Goal: Transaction & Acquisition: Purchase product/service

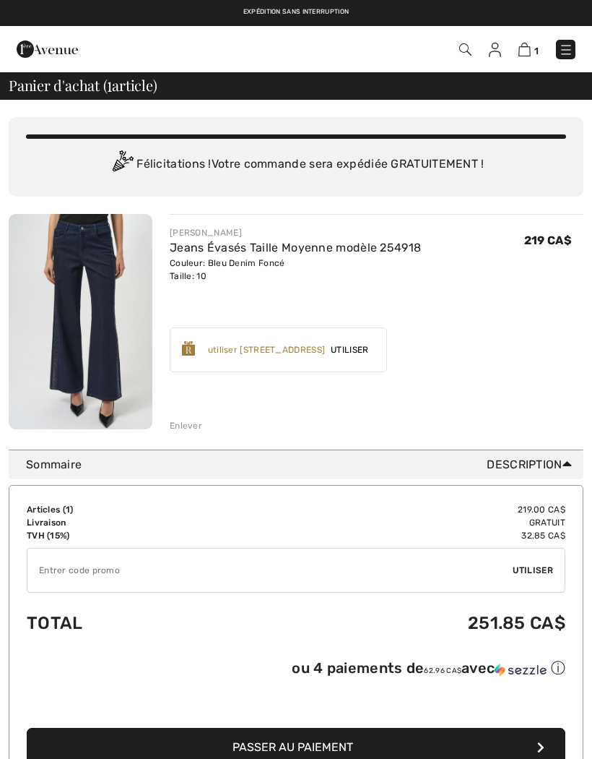
click at [571, 40] on link at bounding box center [566, 50] width 20 height 20
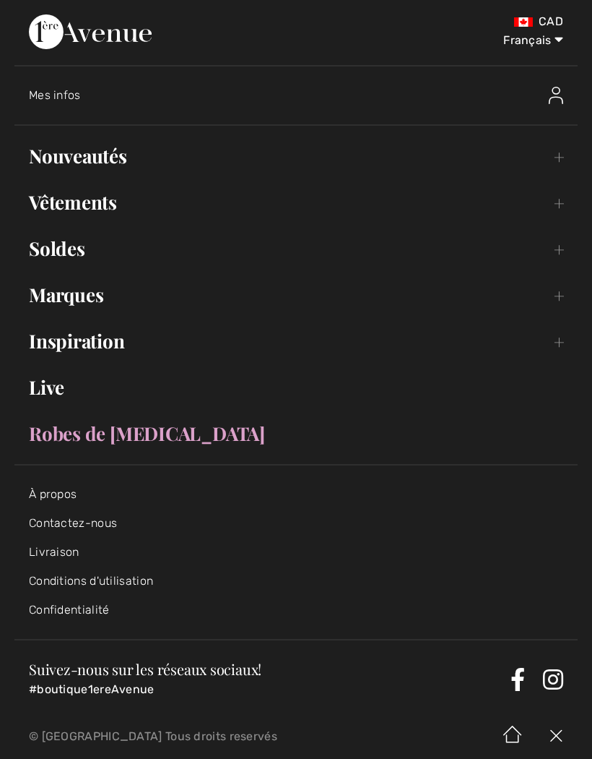
click at [121, 155] on link "Nouveautés Toggle submenu" at bounding box center [295, 156] width 563 height 32
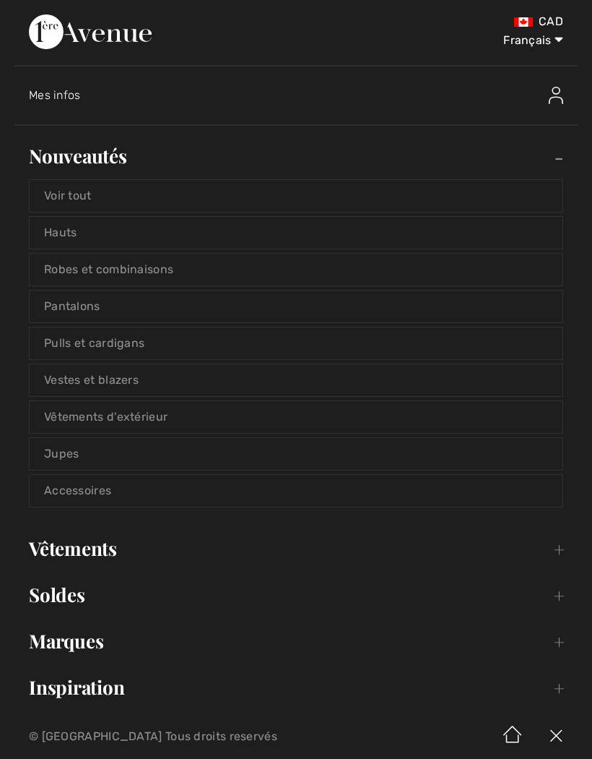
click at [87, 191] on link "Voir tout" at bounding box center [296, 196] width 533 height 32
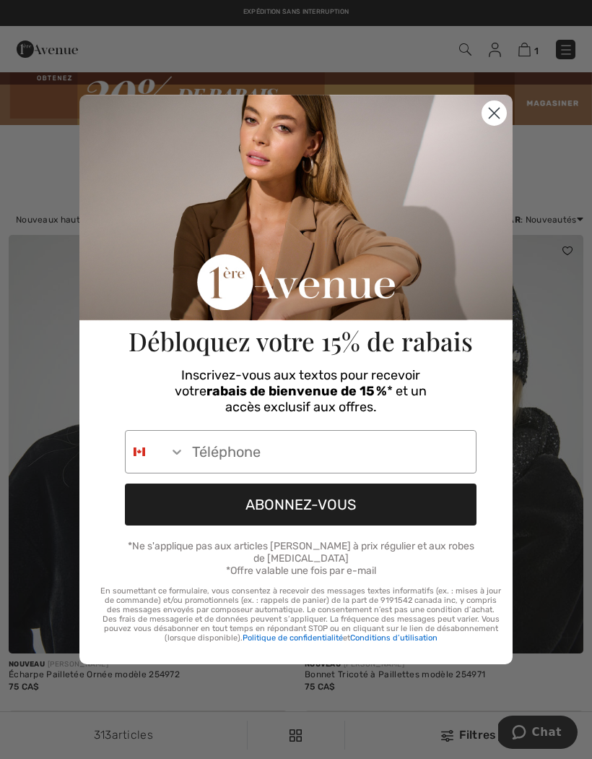
click at [500, 110] on circle "Close dialog" at bounding box center [495, 113] width 24 height 24
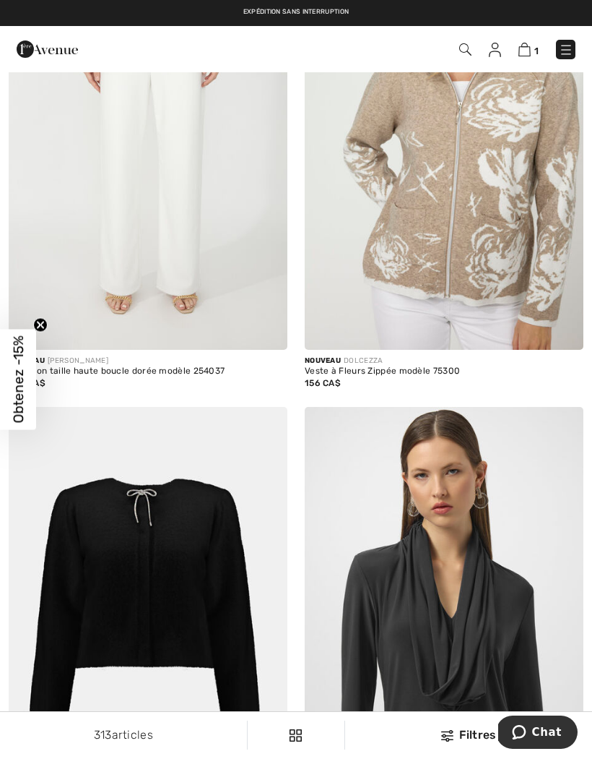
scroll to position [2226, 0]
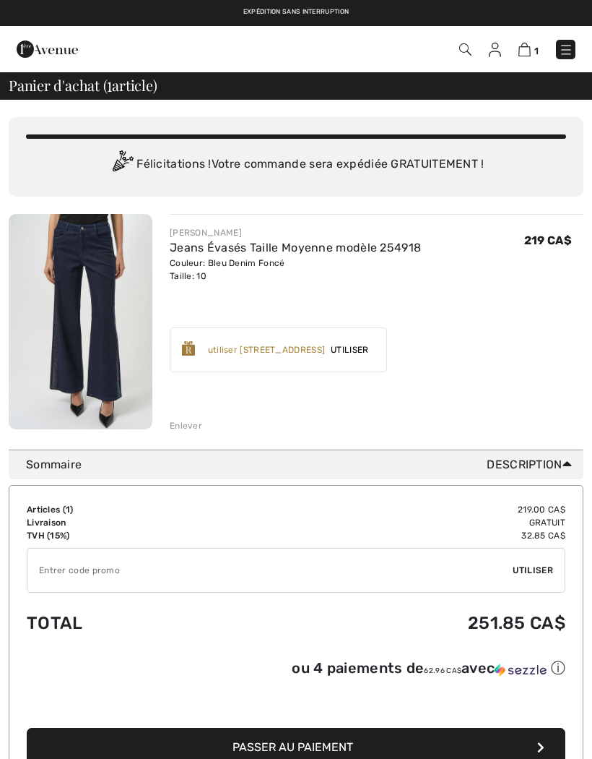
click at [564, 48] on img at bounding box center [566, 50] width 14 height 14
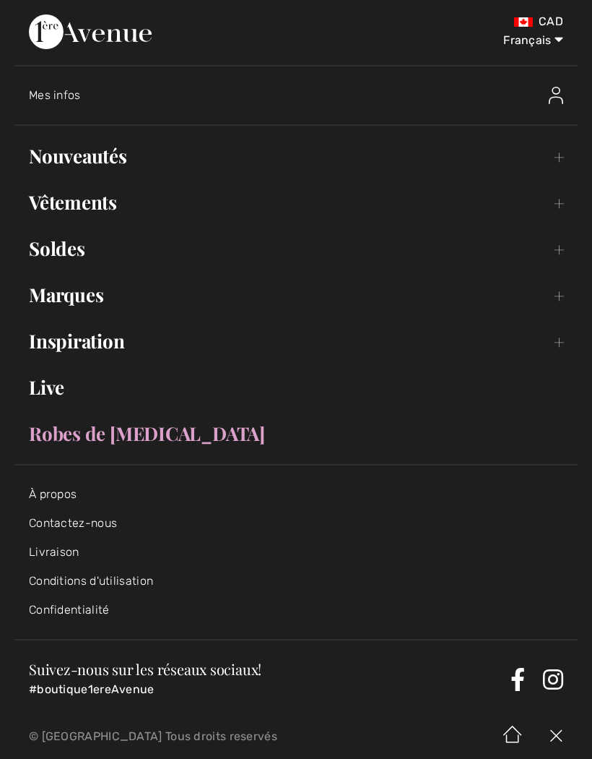
click at [92, 293] on link "Marques Open submenu" at bounding box center [295, 295] width 563 height 32
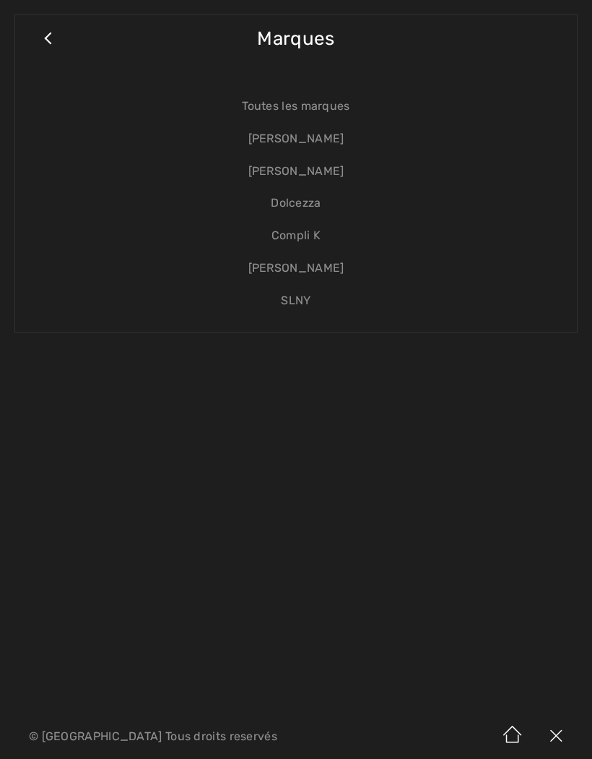
click at [322, 137] on link "[PERSON_NAME]" at bounding box center [296, 139] width 533 height 33
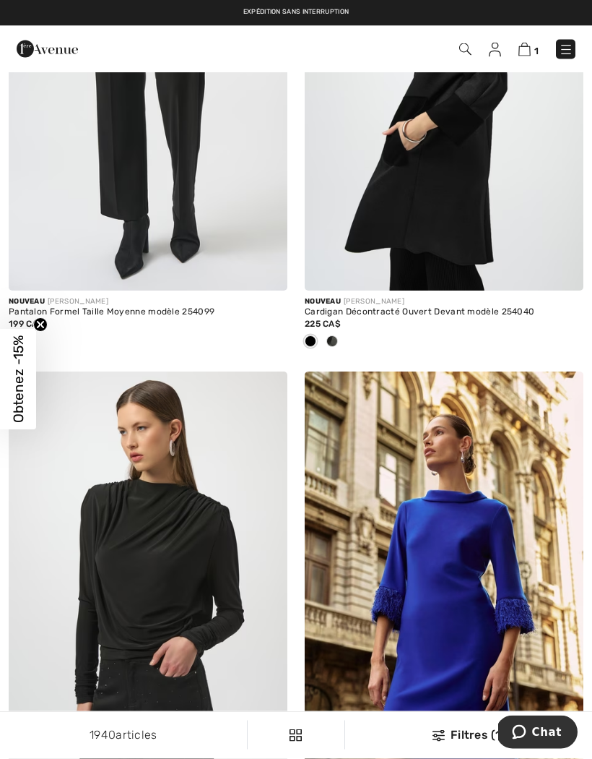
click at [571, 46] on img at bounding box center [566, 50] width 14 height 14
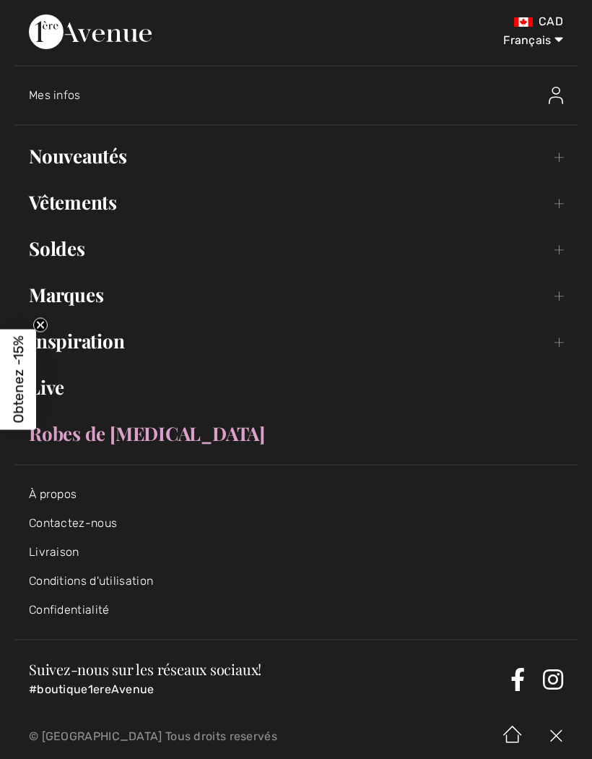
click at [105, 199] on link "Vêtements Toggle submenu" at bounding box center [295, 202] width 563 height 32
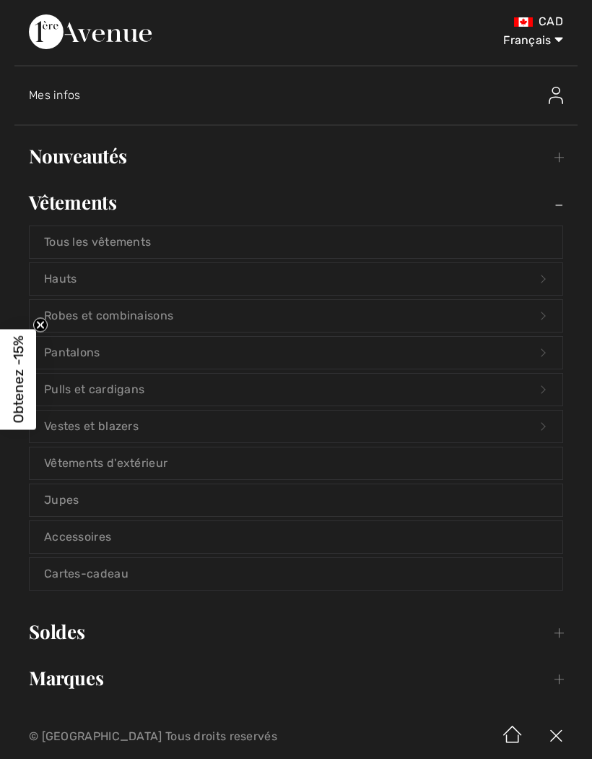
click at [128, 461] on link "Vêtements d'extérieur" at bounding box center [296, 463] width 533 height 32
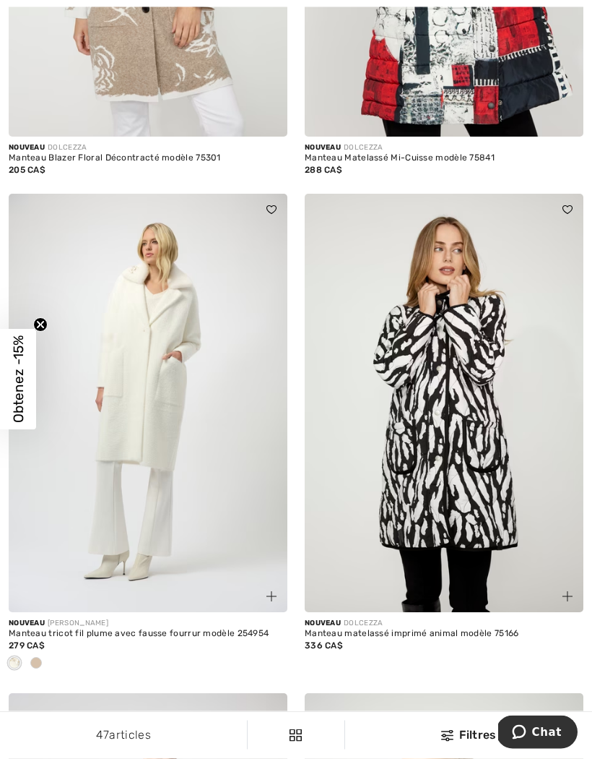
scroll to position [518, 0]
click at [165, 433] on img at bounding box center [148, 403] width 279 height 418
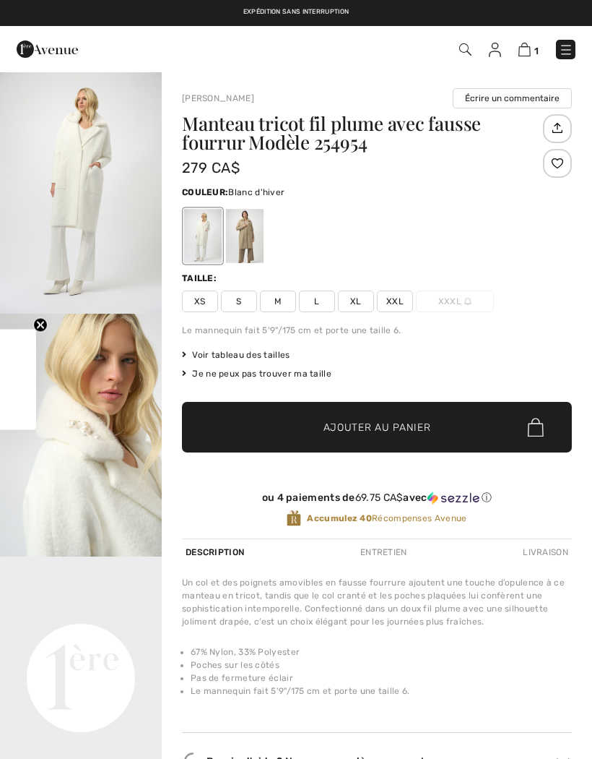
checkbox input "true"
click at [103, 187] on img "1 / 6" at bounding box center [81, 192] width 162 height 243
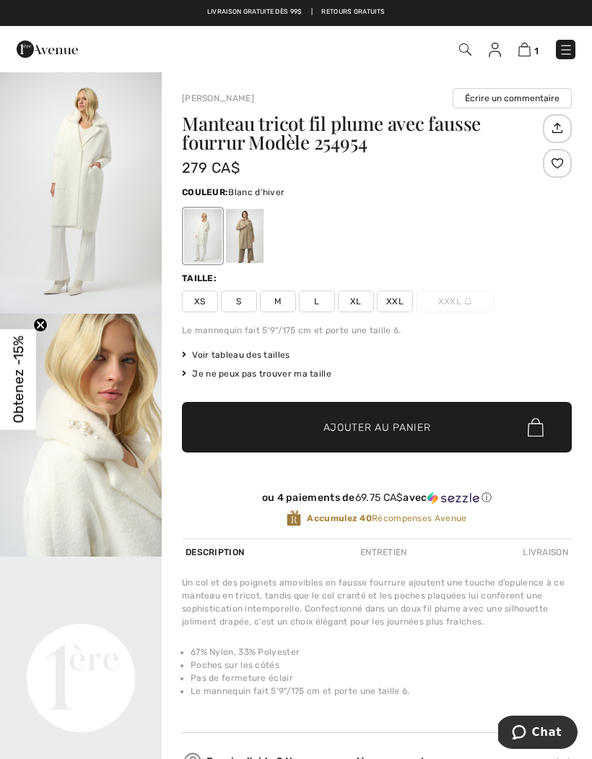
click at [258, 231] on div at bounding box center [245, 236] width 38 height 54
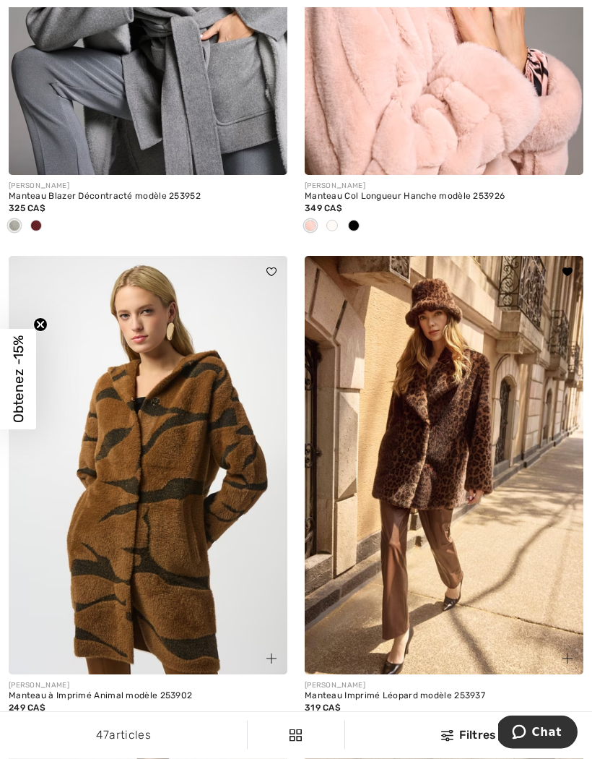
scroll to position [3512, 0]
click at [437, 475] on img at bounding box center [444, 465] width 279 height 418
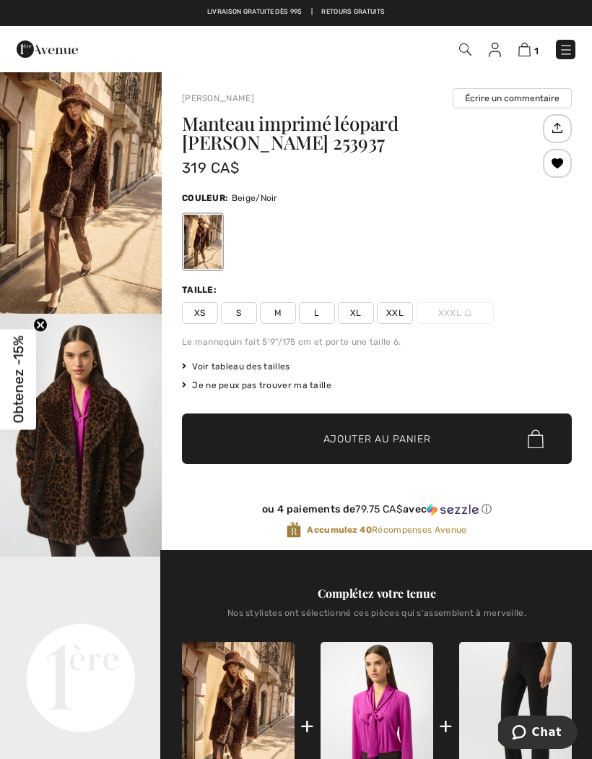
click at [270, 365] on span "Voir tableau des tailles" at bounding box center [236, 366] width 108 height 13
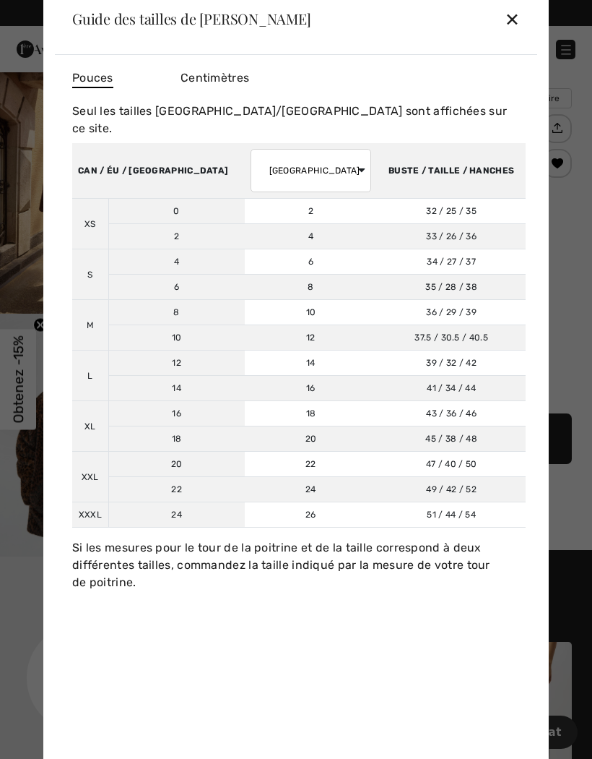
click at [514, 18] on div "✕" at bounding box center [512, 19] width 15 height 30
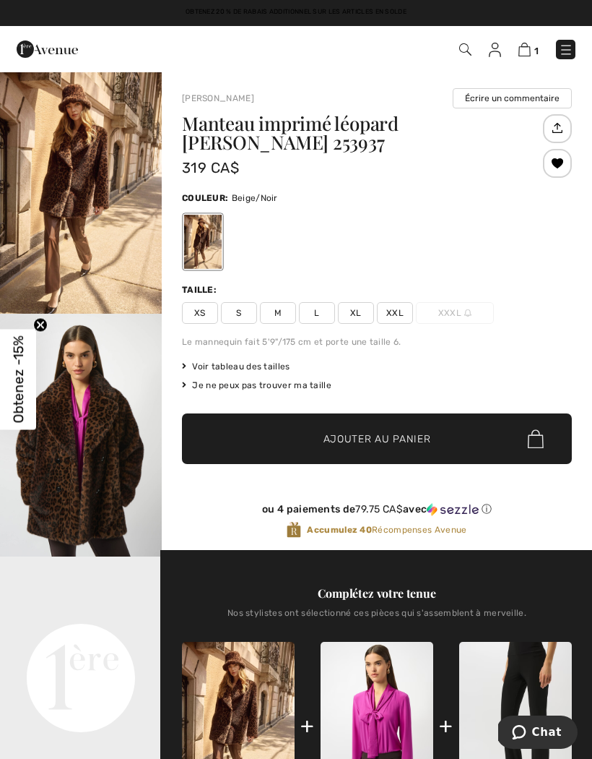
click at [327, 313] on span "L" at bounding box center [317, 313] width 36 height 22
click at [377, 433] on span "Ajouter au panier" at bounding box center [378, 438] width 108 height 15
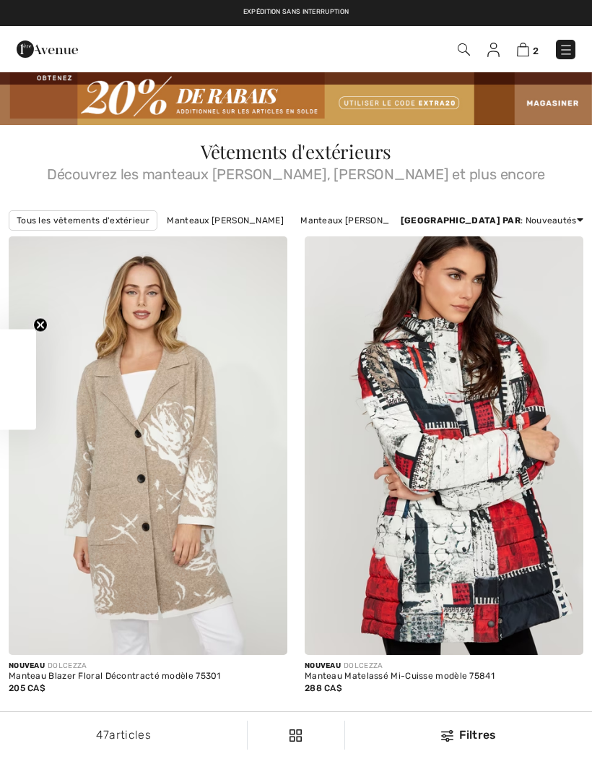
scroll to position [3574, 0]
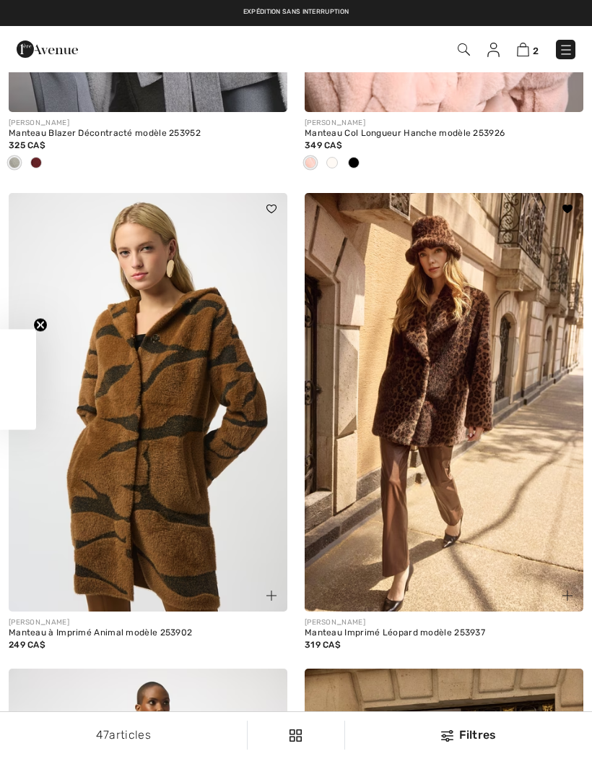
checkbox input "true"
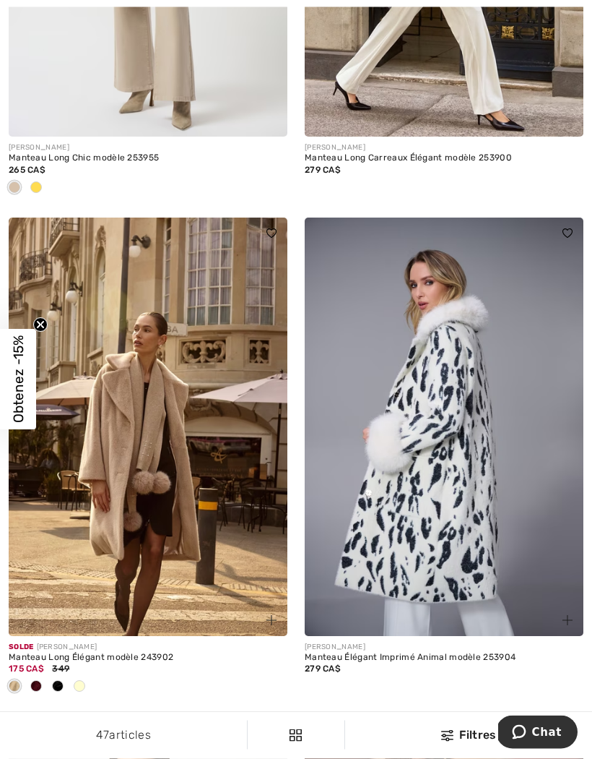
scroll to position [4524, 0]
click at [146, 435] on img at bounding box center [148, 426] width 279 height 418
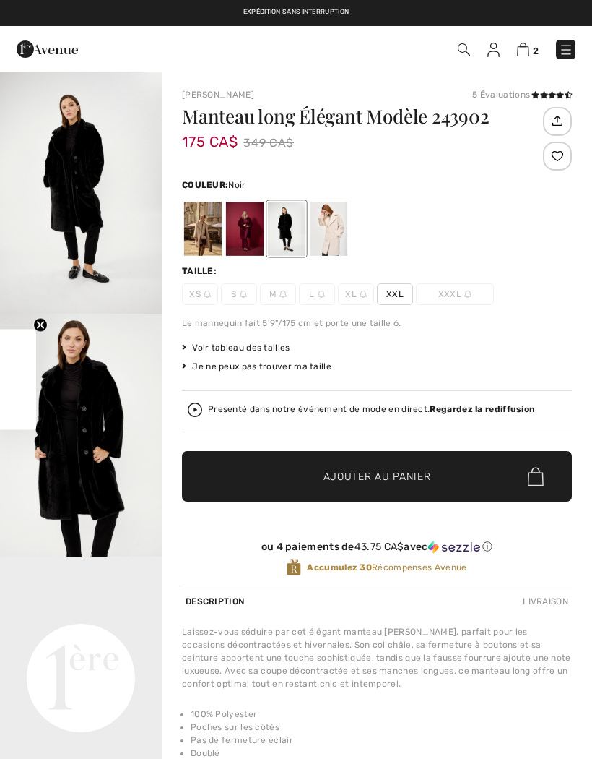
checkbox input "true"
click at [209, 230] on div at bounding box center [203, 229] width 38 height 54
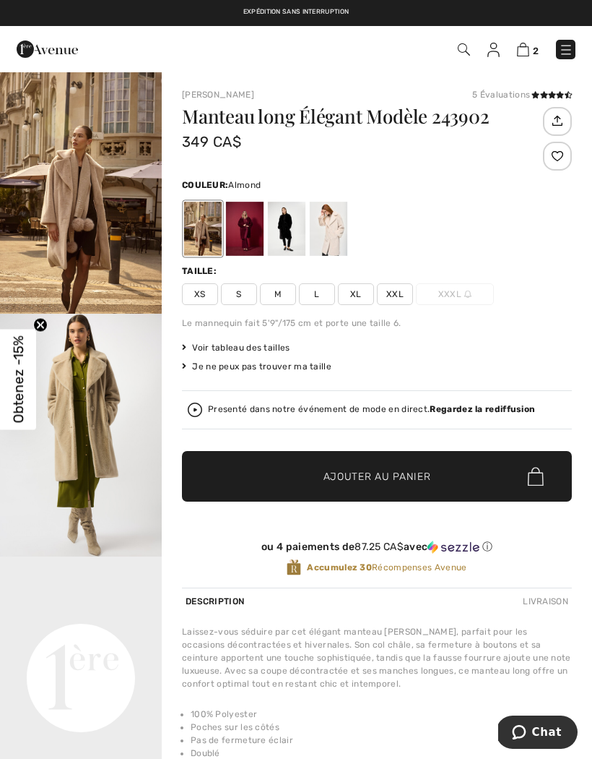
click at [92, 195] on img "1 / 6" at bounding box center [81, 192] width 162 height 243
click at [257, 225] on div at bounding box center [245, 229] width 38 height 54
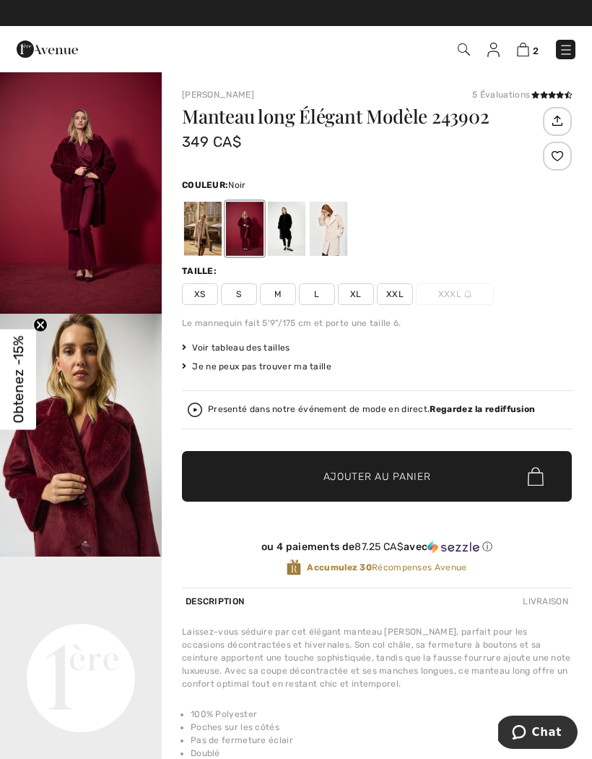
click at [293, 228] on div at bounding box center [287, 229] width 38 height 54
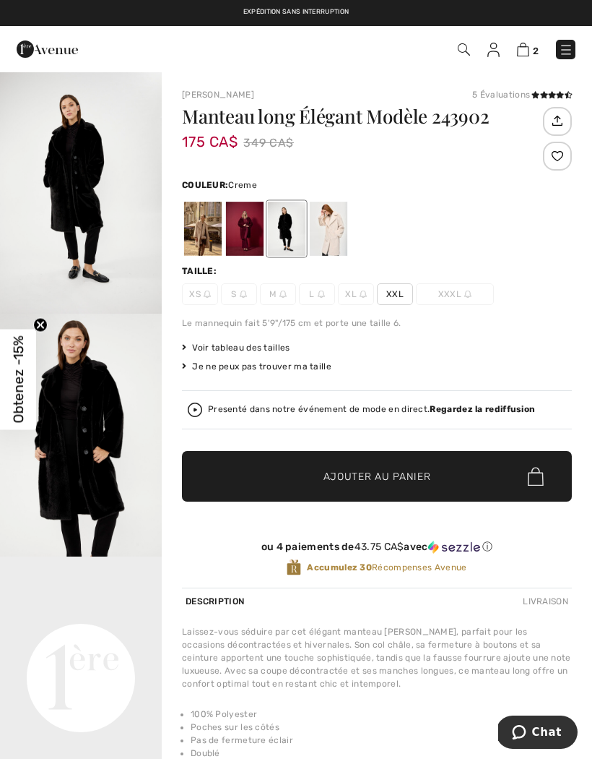
click at [337, 225] on div at bounding box center [329, 229] width 38 height 54
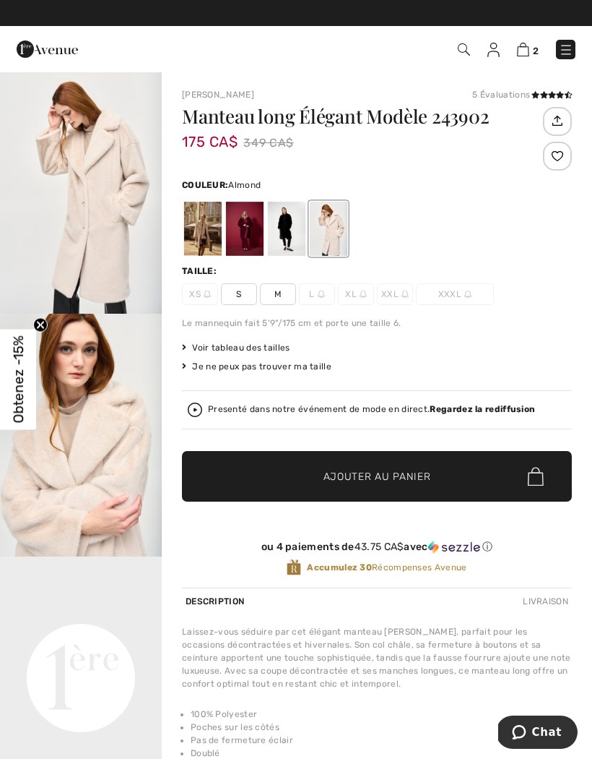
click at [207, 221] on div at bounding box center [203, 229] width 38 height 54
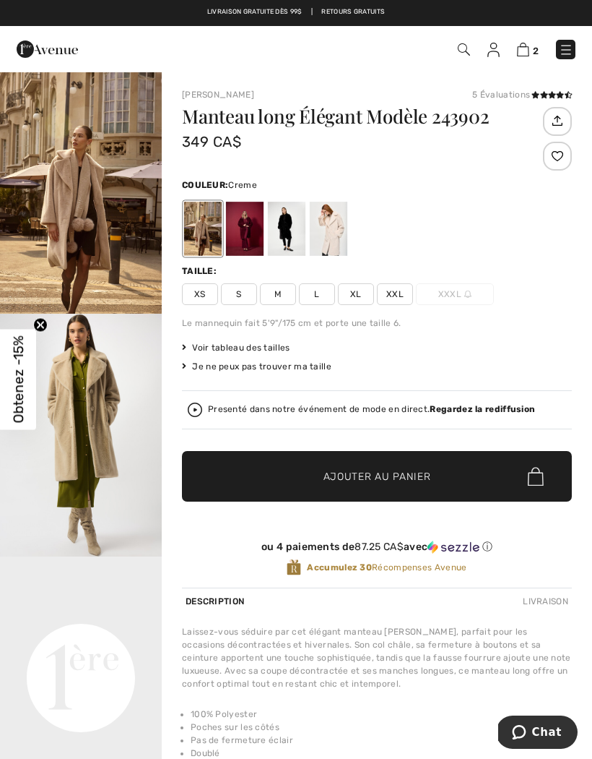
click at [334, 232] on div at bounding box center [329, 229] width 38 height 54
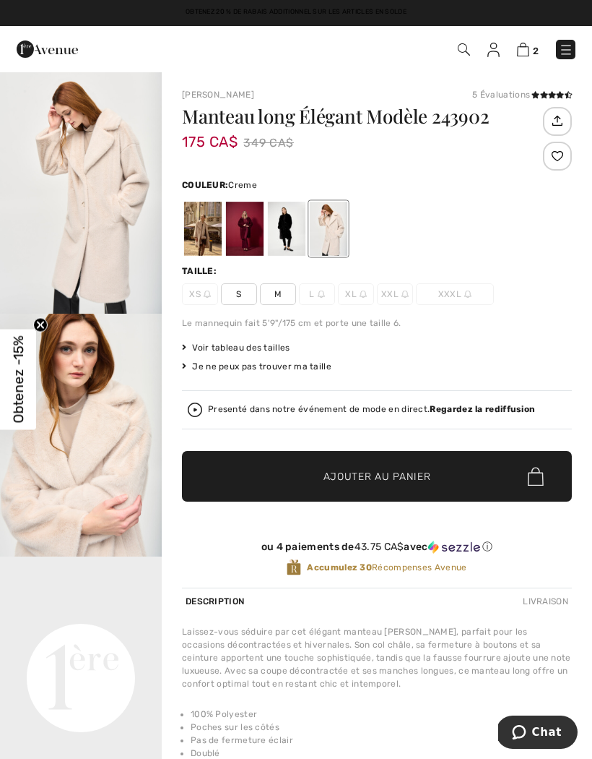
click at [104, 186] on img "1 / 10" at bounding box center [81, 192] width 162 height 243
click at [288, 293] on span "M" at bounding box center [278, 294] width 36 height 22
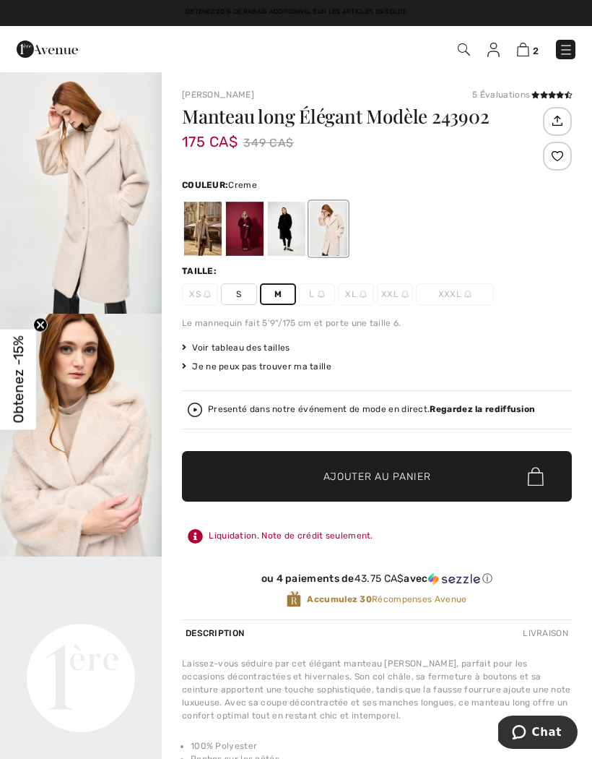
click at [374, 472] on span "Ajouter au panier" at bounding box center [378, 476] width 108 height 15
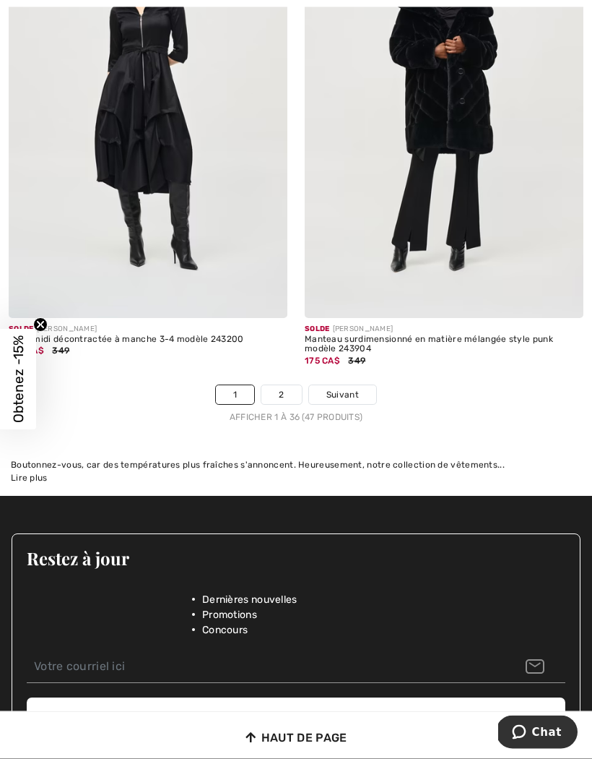
scroll to position [8851, 0]
click at [349, 388] on span "Suivant" at bounding box center [343, 394] width 33 height 13
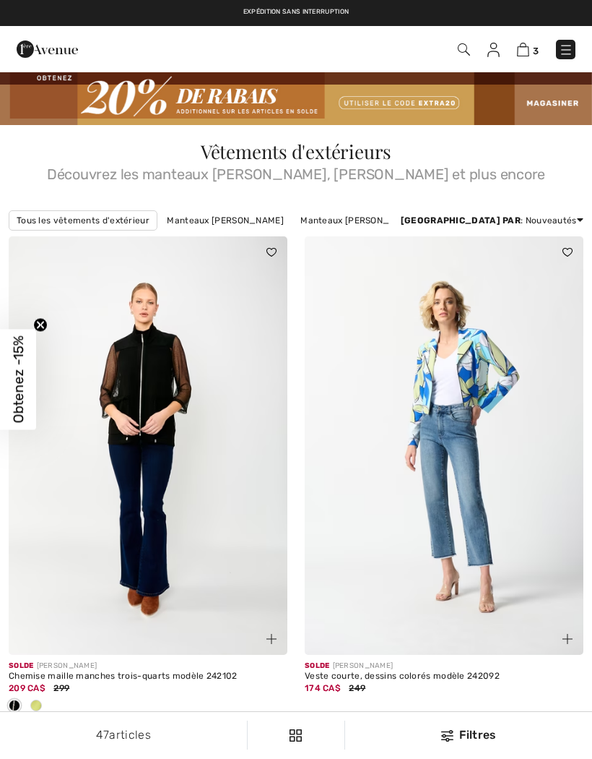
checkbox input "true"
click at [571, 51] on img at bounding box center [566, 50] width 14 height 14
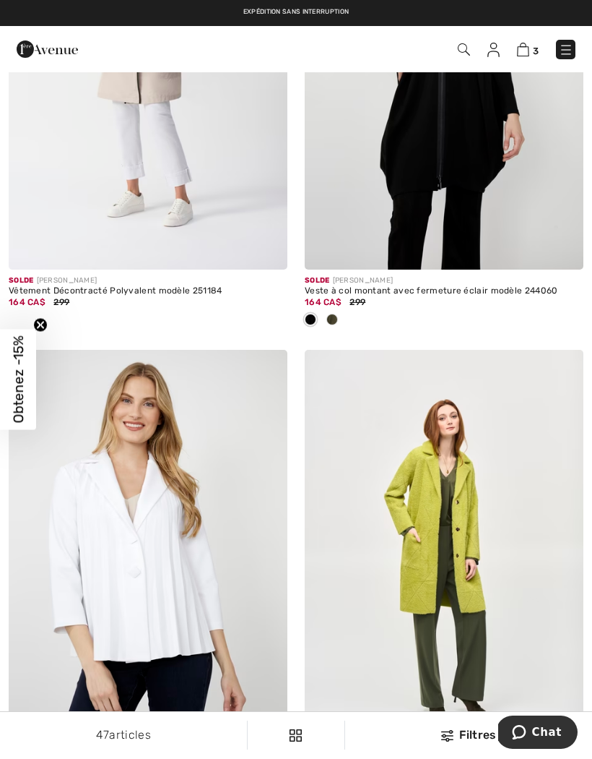
scroll to position [6472, 0]
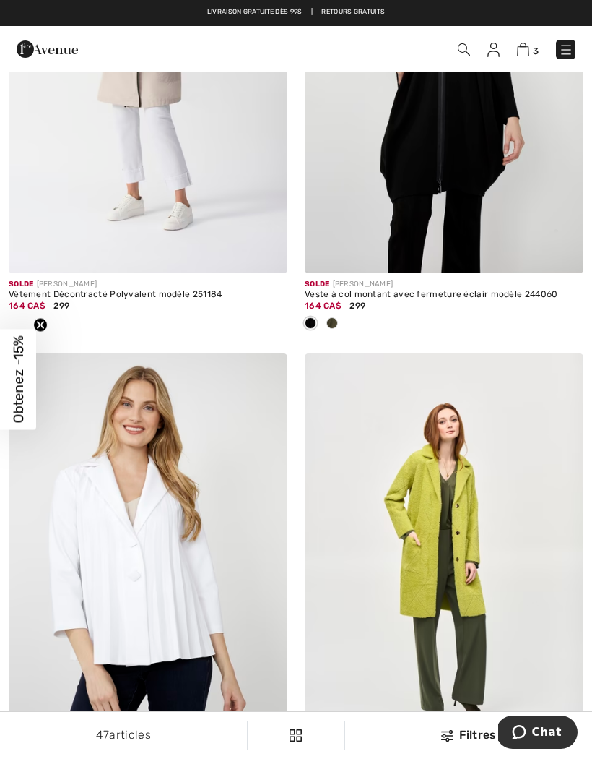
click at [533, 48] on span "3" at bounding box center [536, 51] width 6 height 11
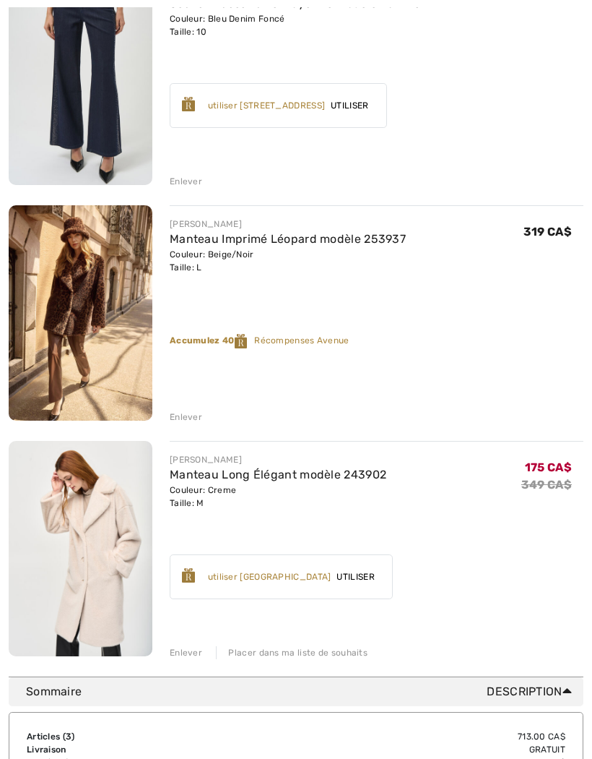
scroll to position [244, 0]
click at [196, 652] on div "Enlever" at bounding box center [186, 652] width 33 height 13
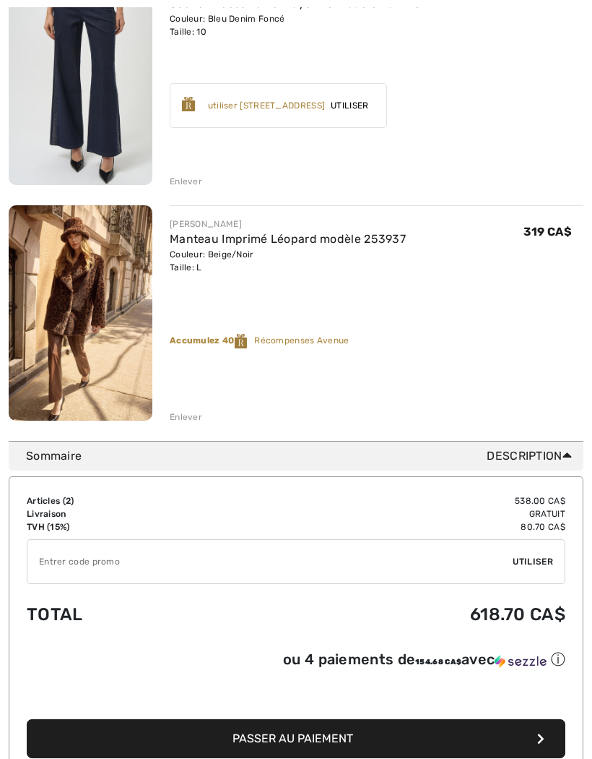
click at [298, 743] on span "Passer au paiement" at bounding box center [293, 738] width 121 height 14
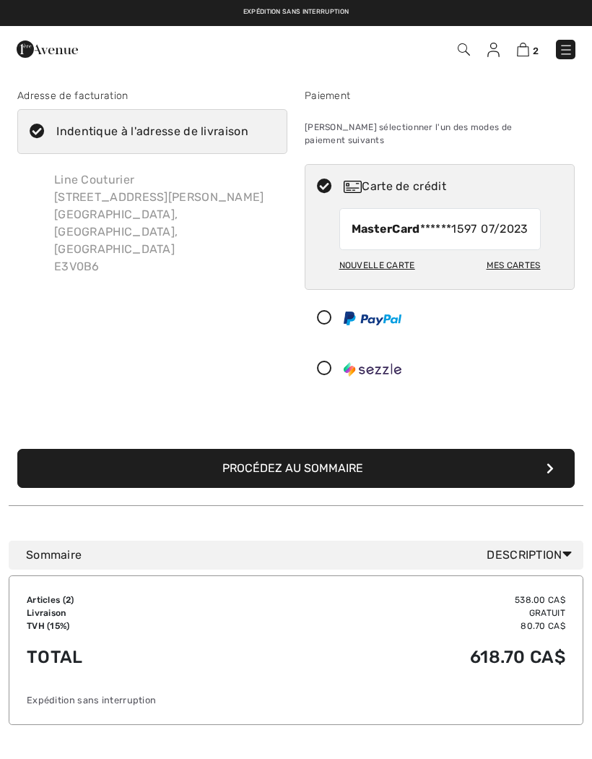
click at [521, 268] on div "Mes cartes" at bounding box center [514, 265] width 54 height 25
radio input "true"
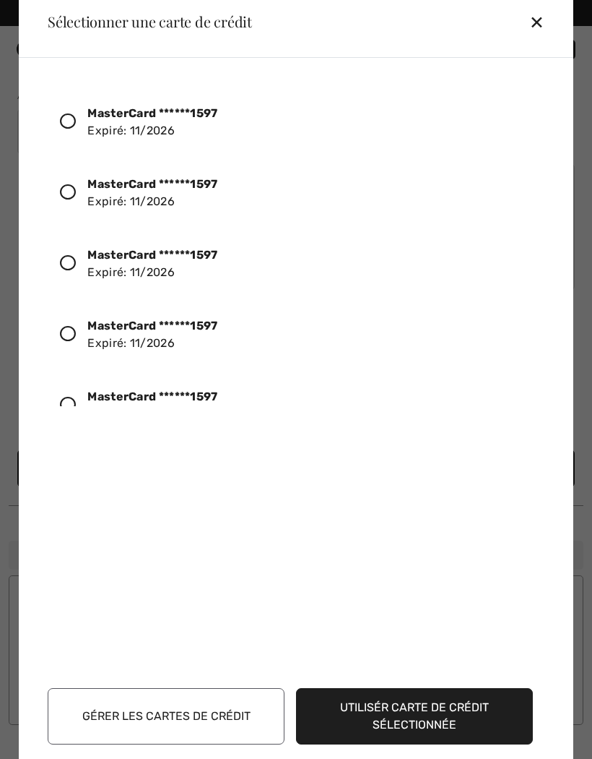
click at [76, 124] on icon at bounding box center [68, 121] width 16 height 16
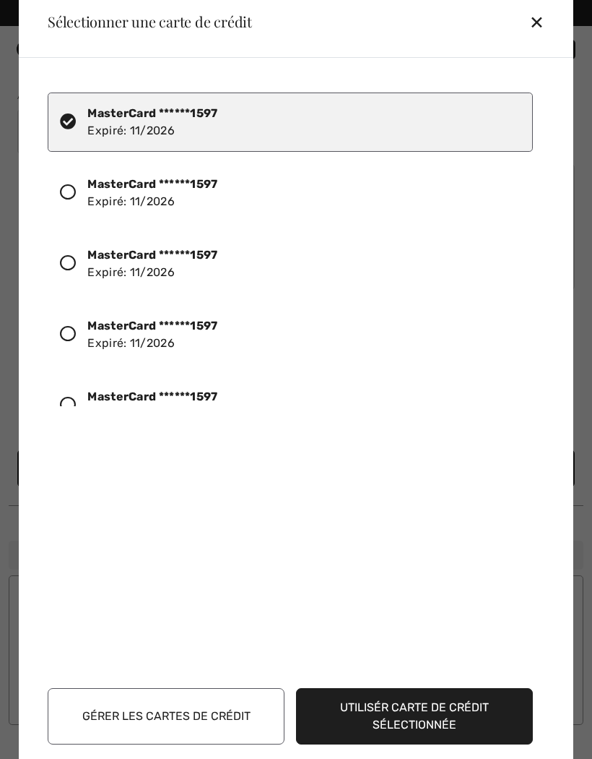
click at [415, 717] on button "Utilisér carte de crédit sélectionnée" at bounding box center [414, 716] width 237 height 56
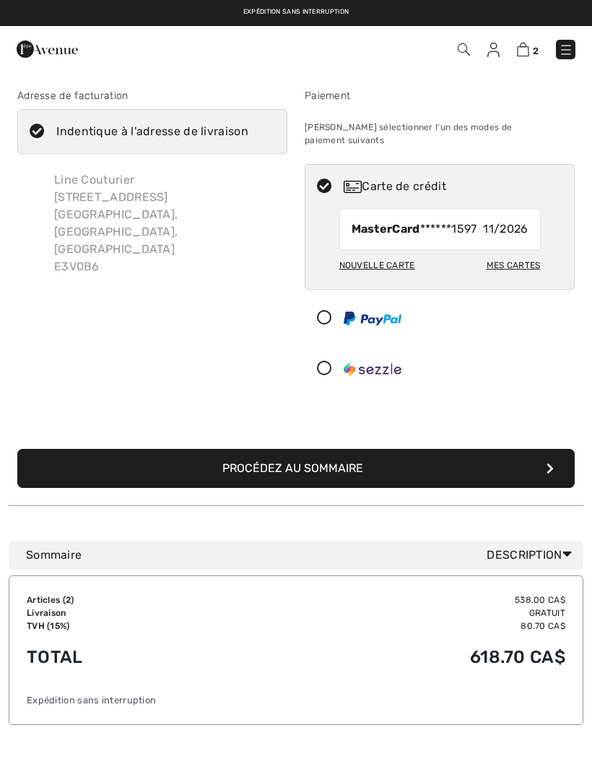
click at [314, 451] on button "Procédez au sommaire" at bounding box center [296, 468] width 558 height 39
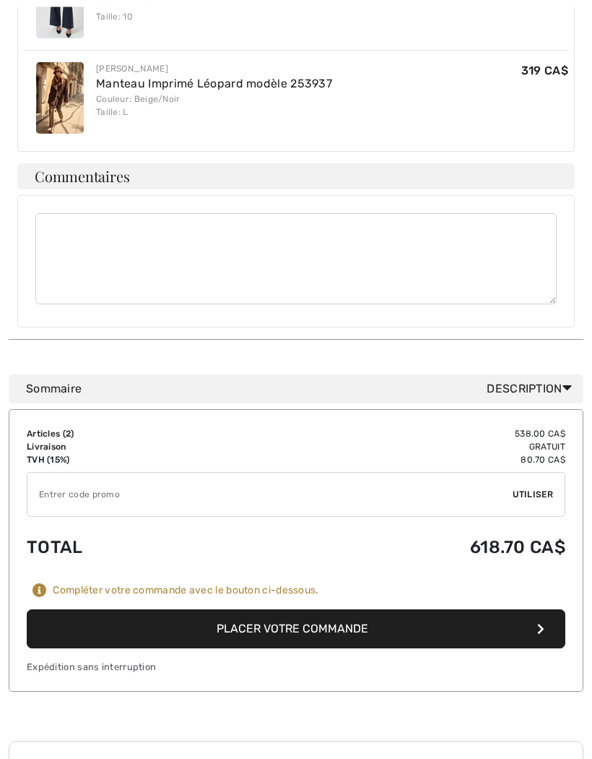
scroll to position [550, 0]
click at [307, 609] on button "Placer votre commande" at bounding box center [296, 628] width 539 height 39
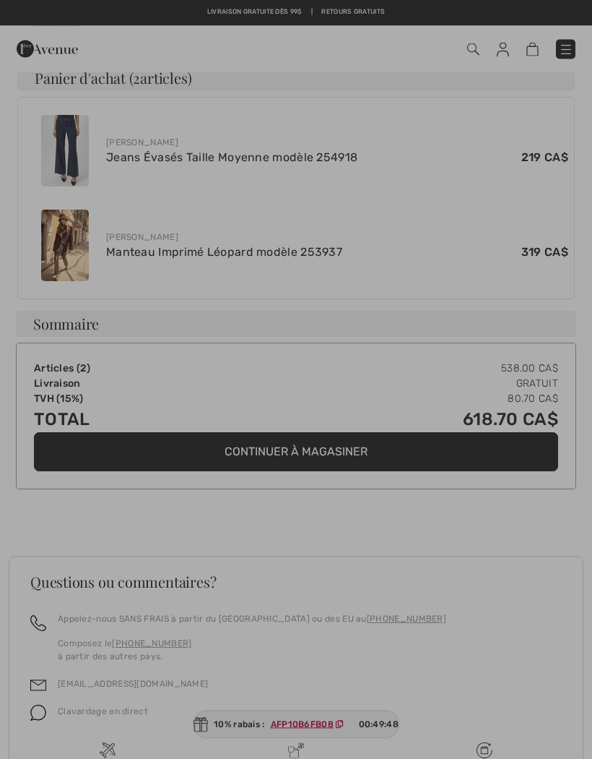
scroll to position [595, 0]
